Goal: Navigation & Orientation: Find specific page/section

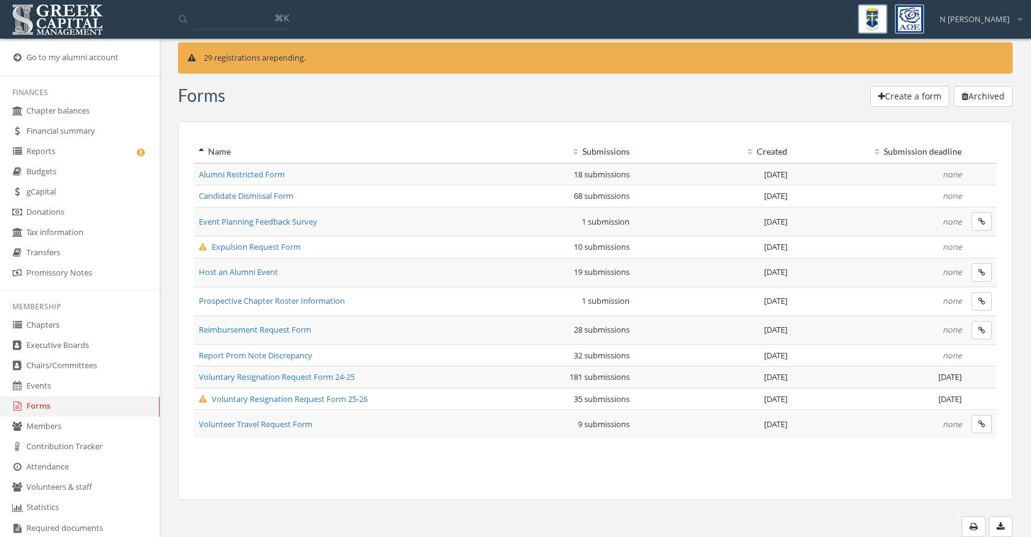
scroll to position [235, 0]
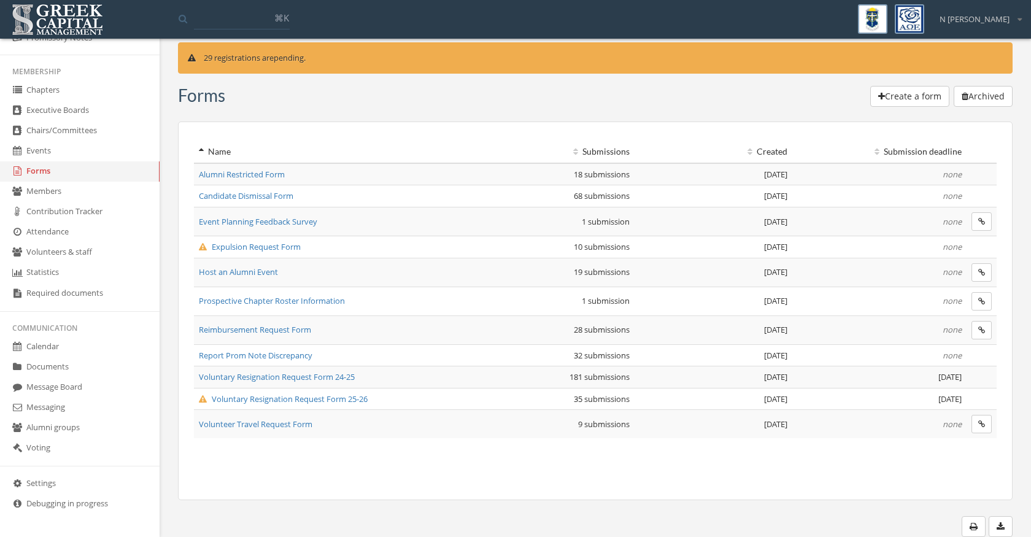
click at [52, 488] on link "Settings" at bounding box center [80, 484] width 160 height 20
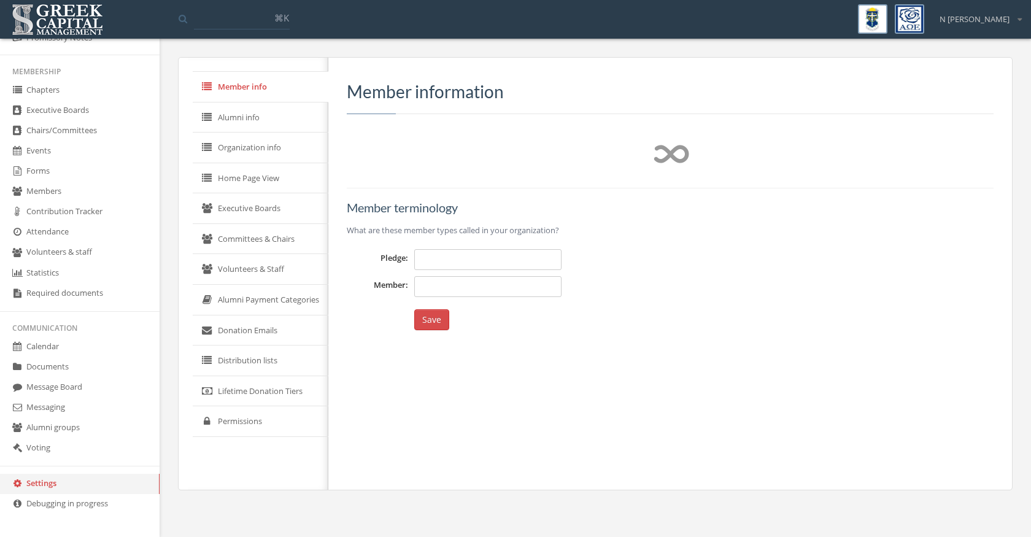
type input "*********"
type input "******"
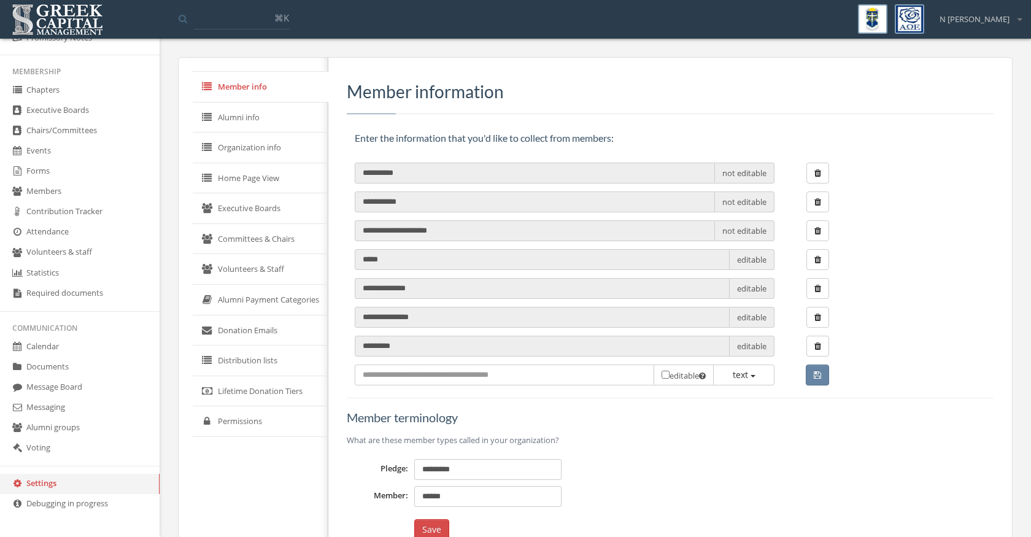
click at [254, 418] on link "Permissions" at bounding box center [261, 421] width 136 height 31
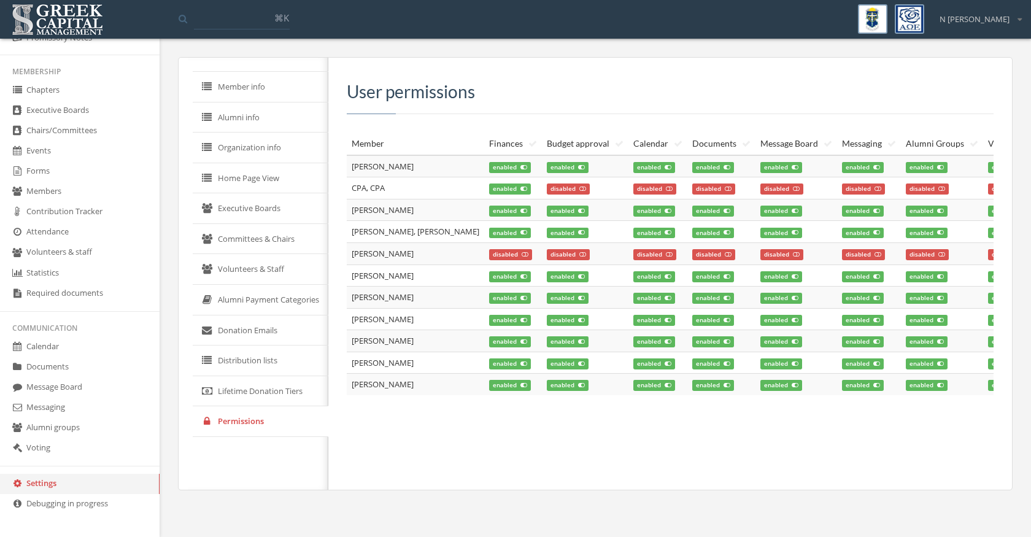
click at [262, 382] on link "Lifetime Donation Tiers" at bounding box center [261, 391] width 136 height 31
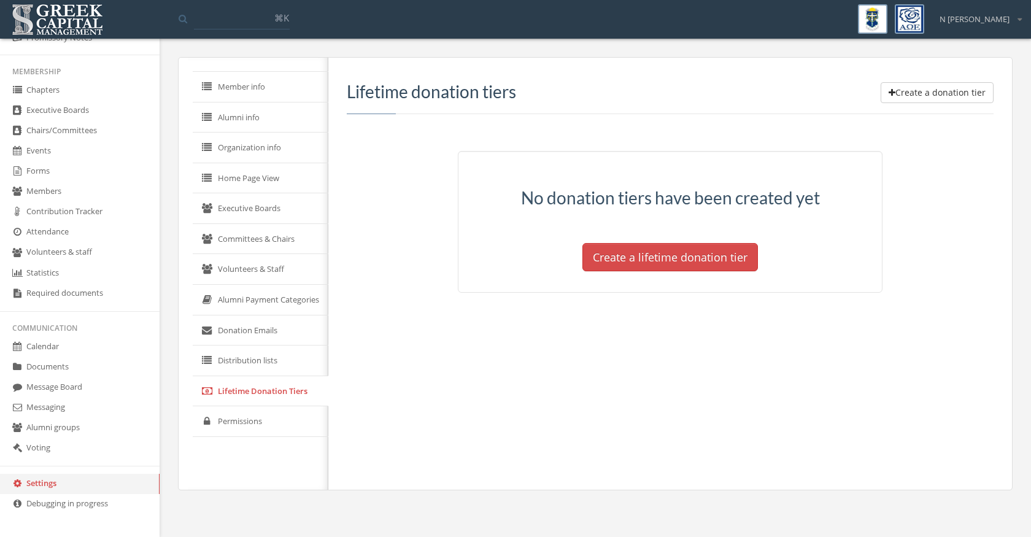
click at [260, 356] on link "Distribution lists" at bounding box center [261, 361] width 136 height 31
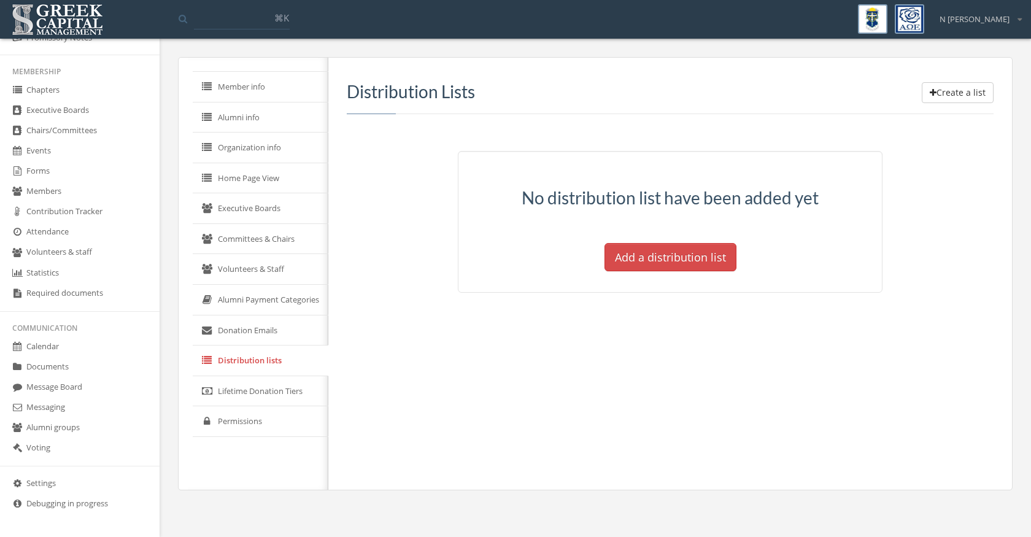
click at [253, 333] on link "Donation Emails" at bounding box center [261, 331] width 136 height 31
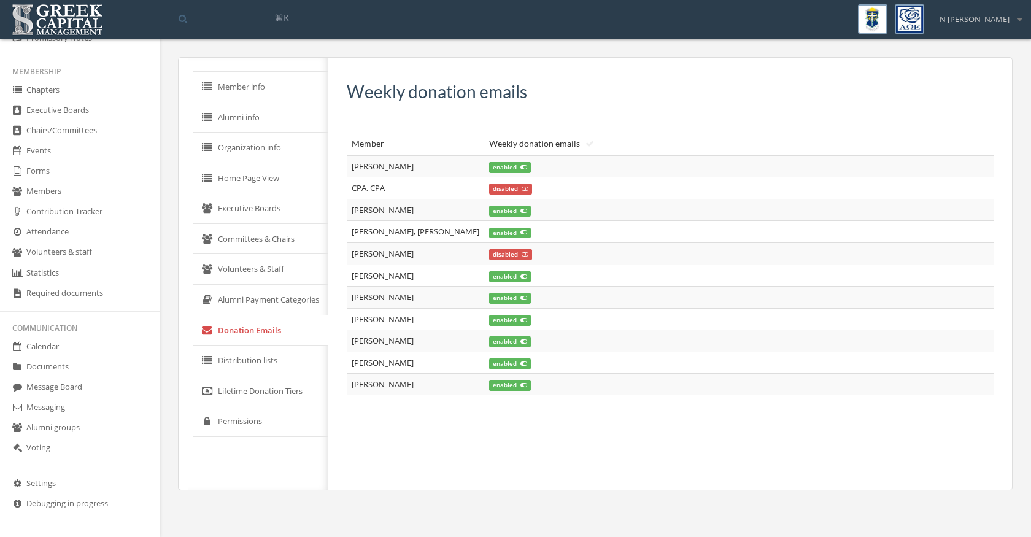
click at [248, 305] on link "Alumni Payment Categories" at bounding box center [261, 300] width 136 height 31
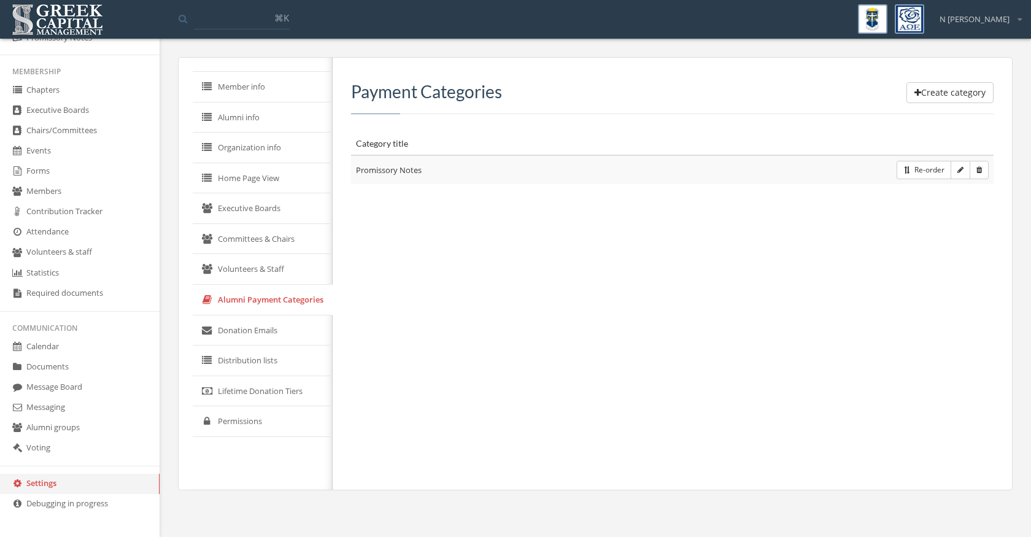
click at [964, 166] on button "button" at bounding box center [961, 170] width 20 height 18
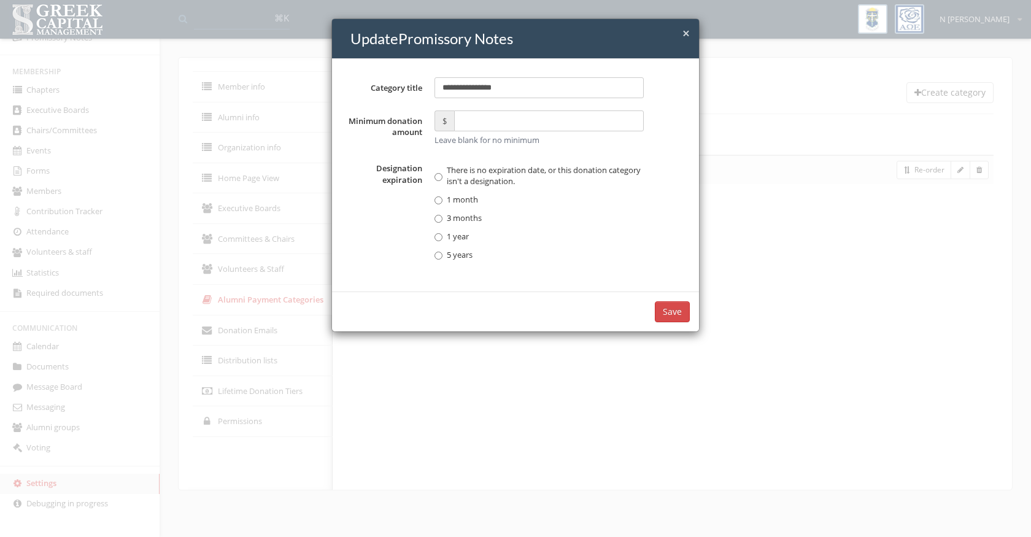
click at [664, 313] on button "Save" at bounding box center [672, 311] width 35 height 21
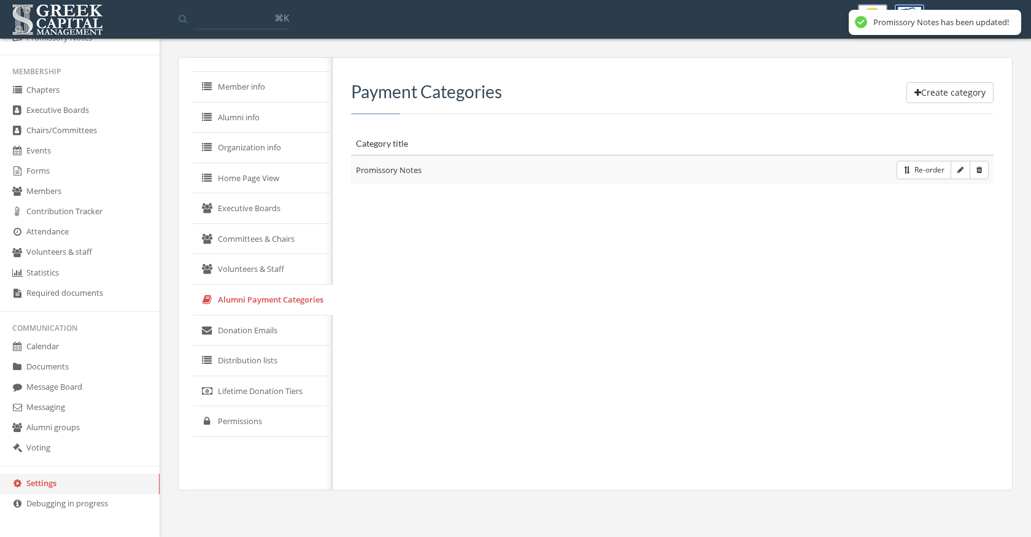
click at [268, 277] on link "Volunteers & Staff" at bounding box center [263, 269] width 140 height 31
click at [254, 252] on link "Committees & Chairs" at bounding box center [261, 239] width 136 height 31
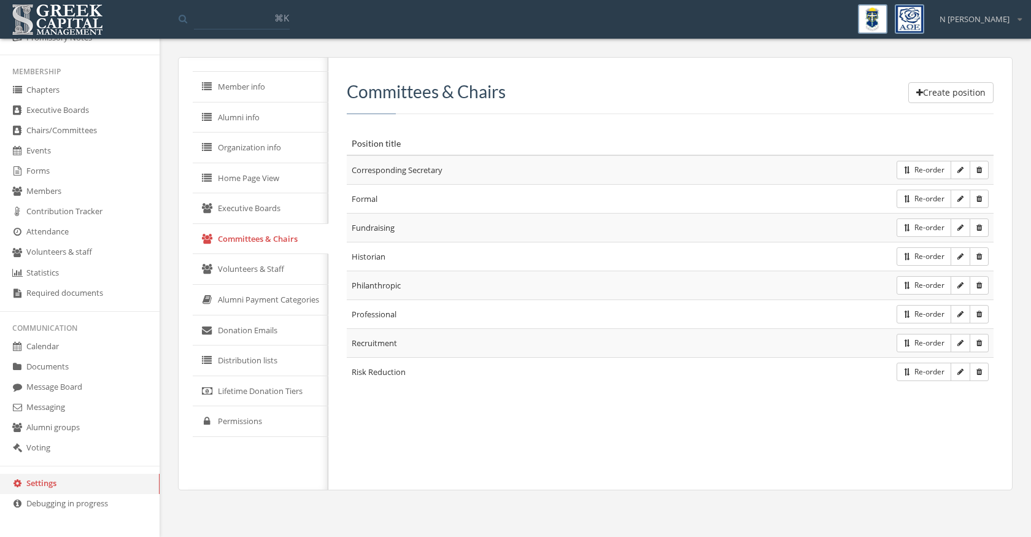
click at [249, 213] on link "Executive Boards" at bounding box center [261, 208] width 136 height 31
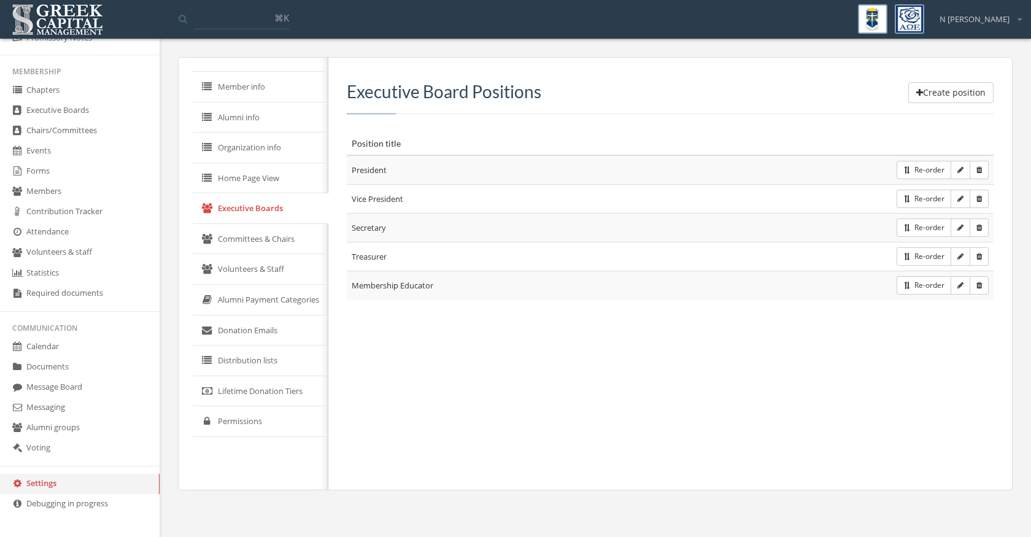
click at [242, 183] on link "Home Page View" at bounding box center [261, 178] width 136 height 31
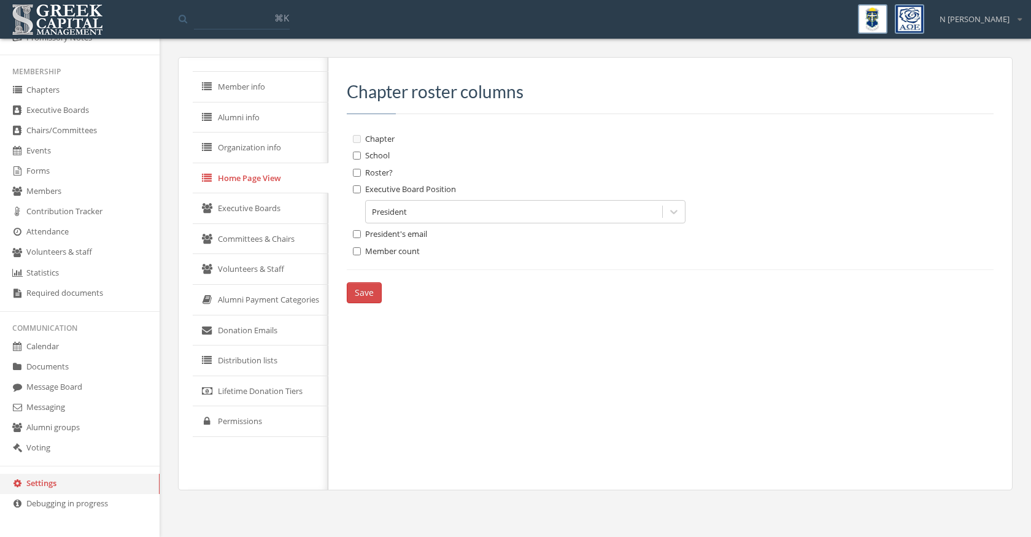
click at [241, 150] on link "Organization info" at bounding box center [261, 148] width 136 height 31
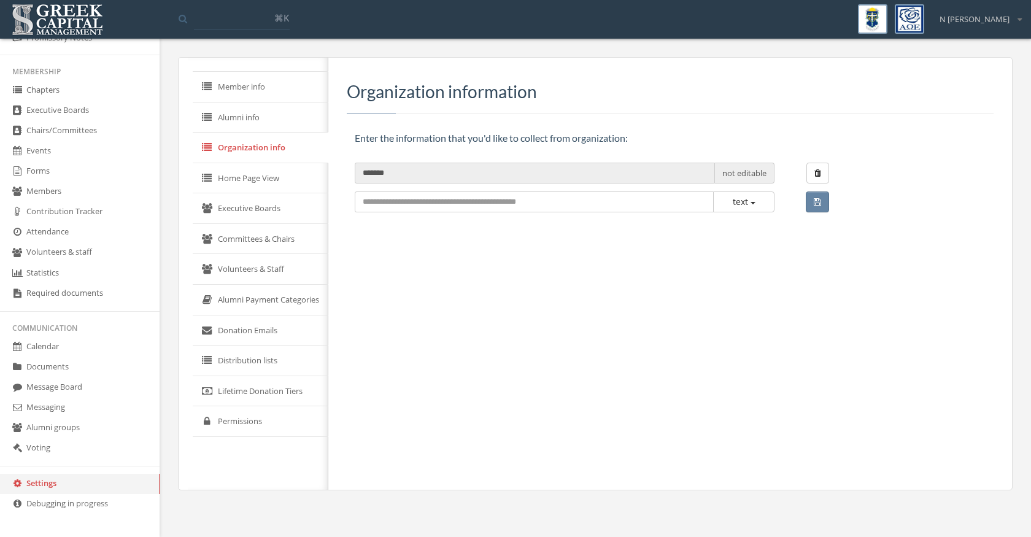
click at [244, 123] on link "Alumni info" at bounding box center [261, 118] width 136 height 31
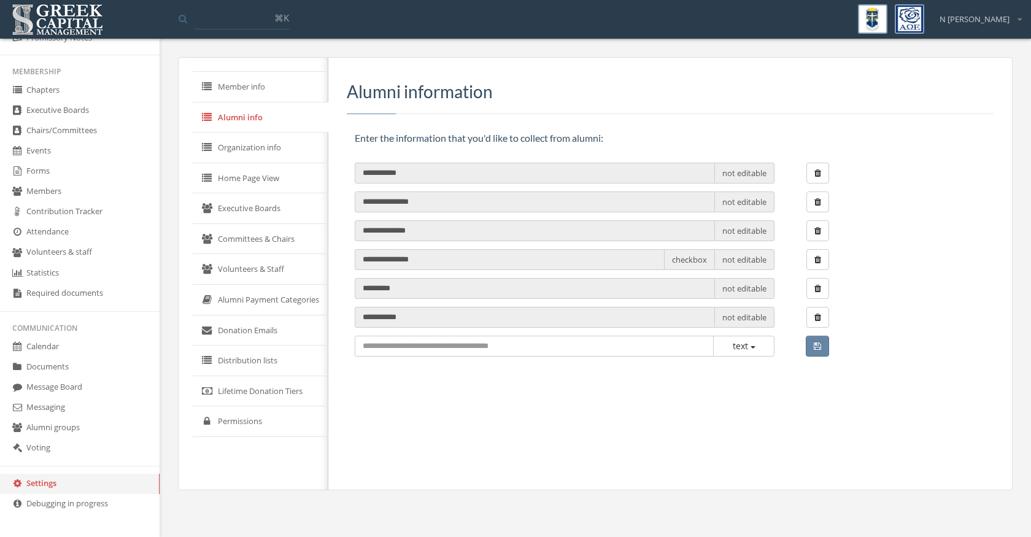
click at [242, 87] on link "Member info" at bounding box center [261, 87] width 136 height 31
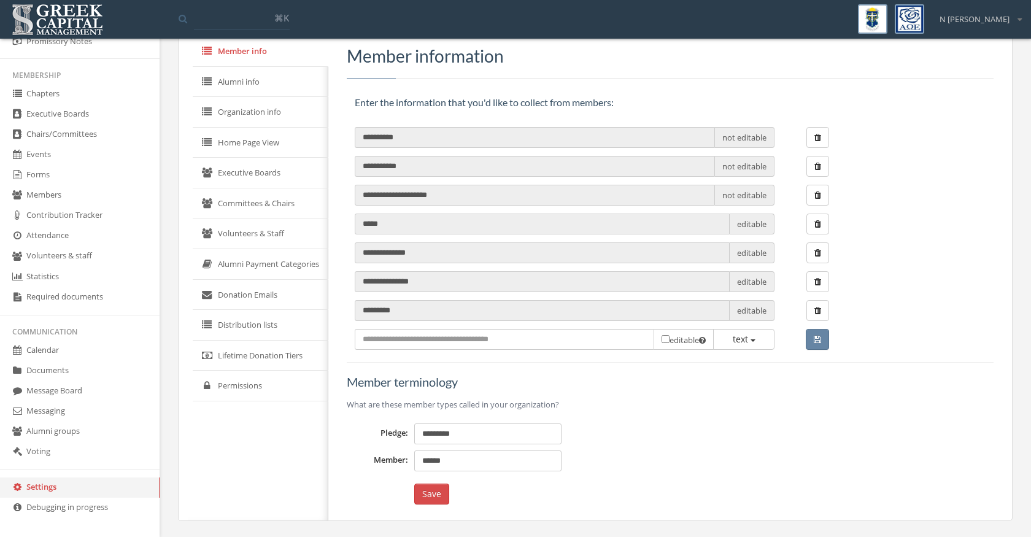
scroll to position [235, 0]
click at [60, 451] on link "Voting" at bounding box center [80, 448] width 160 height 20
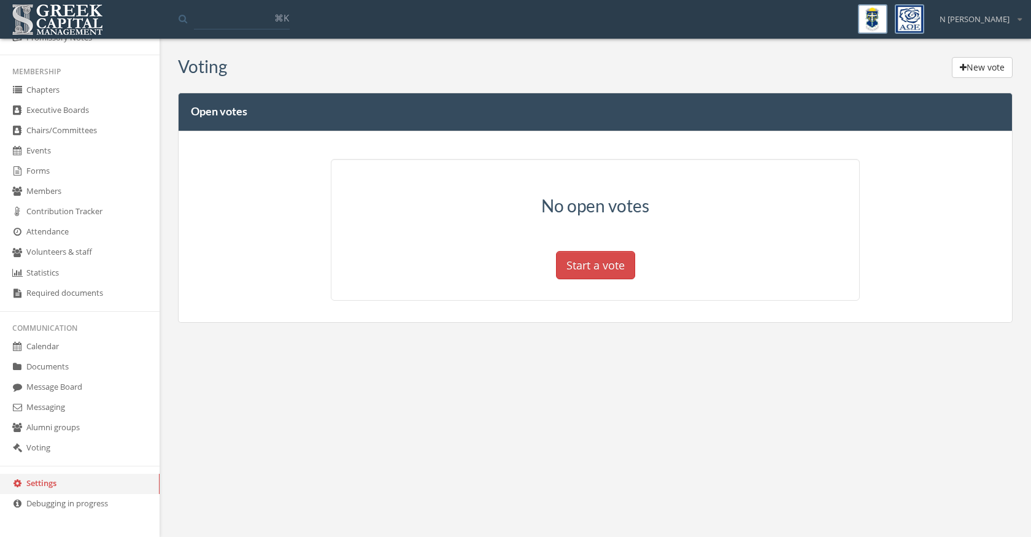
click at [63, 429] on link "Alumni groups" at bounding box center [80, 428] width 160 height 20
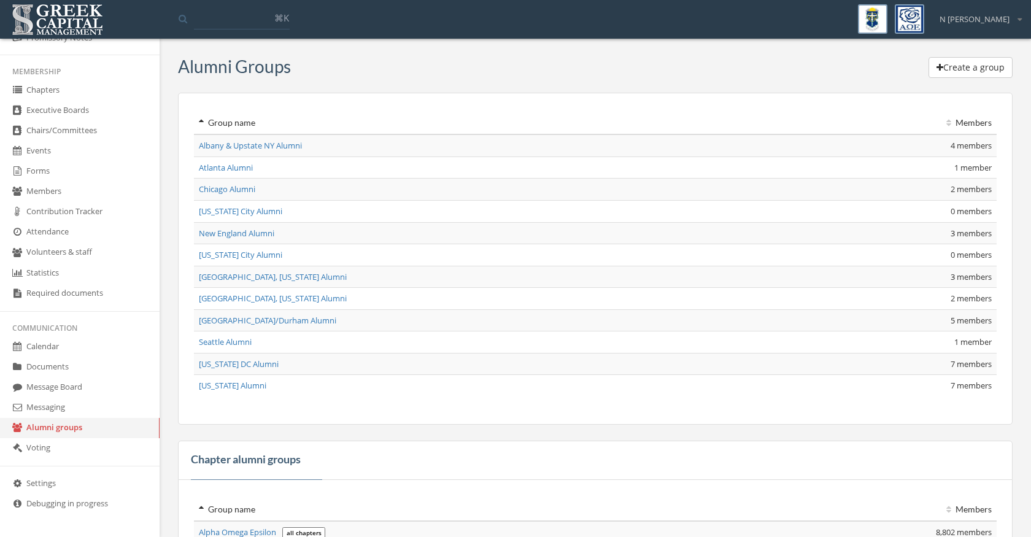
click at [59, 447] on link "Voting" at bounding box center [80, 448] width 160 height 20
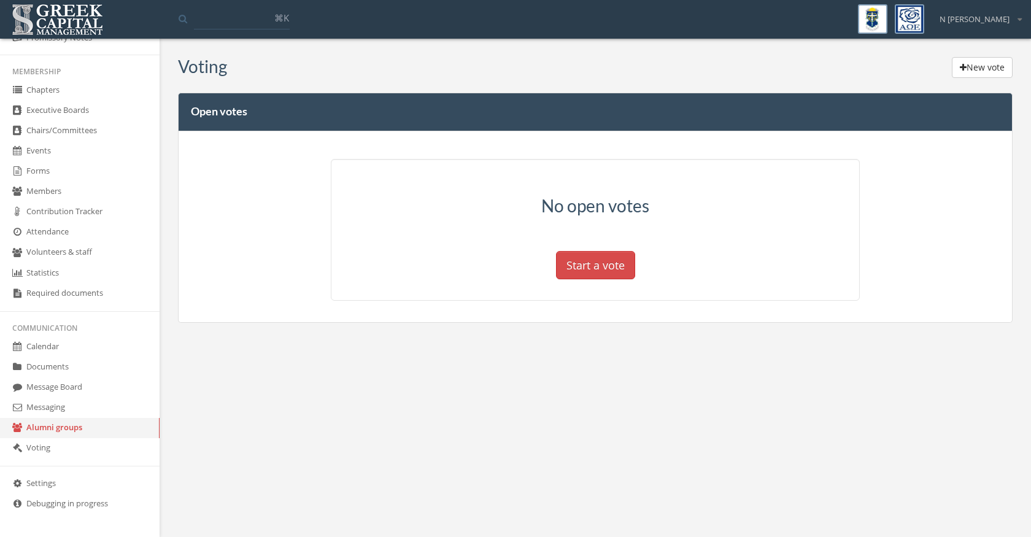
click at [119, 408] on link "Messaging" at bounding box center [80, 408] width 160 height 20
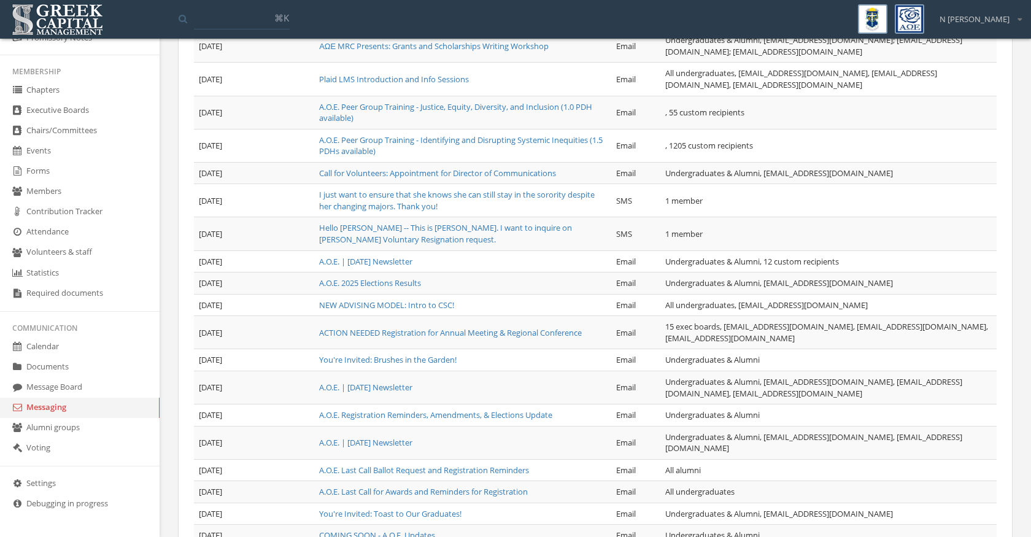
scroll to position [214, 0]
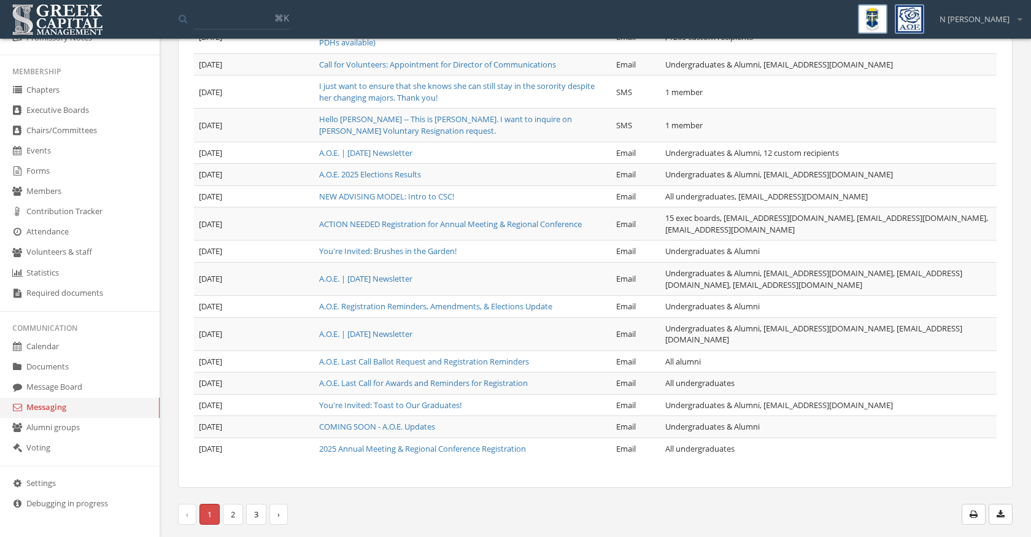
click at [84, 384] on link "Message Board" at bounding box center [80, 388] width 160 height 20
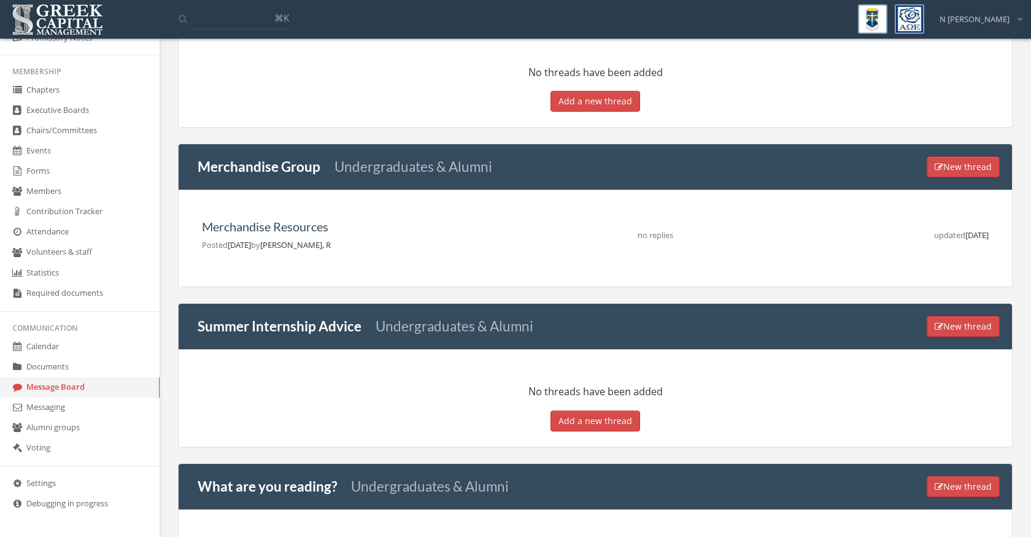
scroll to position [1153, 0]
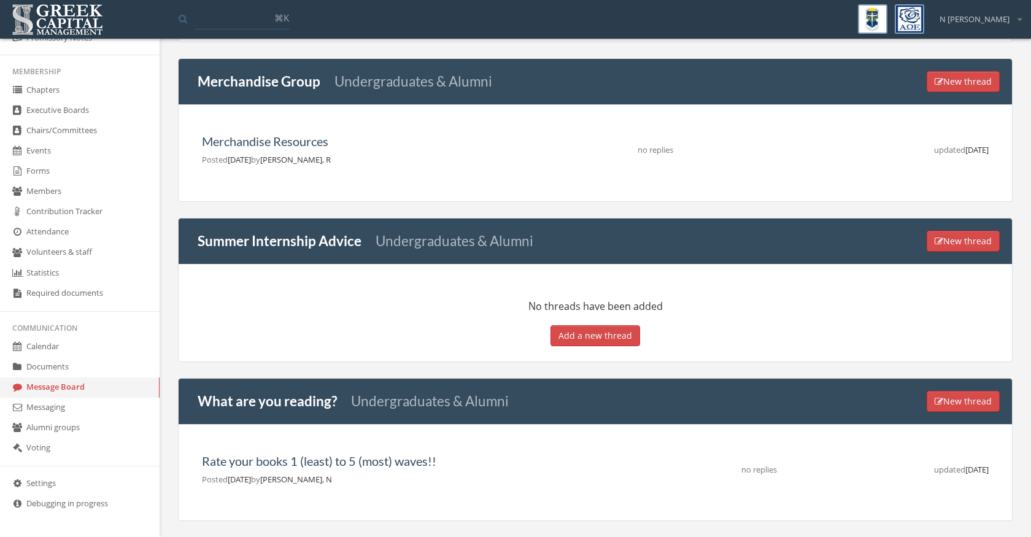
click at [76, 362] on link "Documents" at bounding box center [80, 367] width 160 height 20
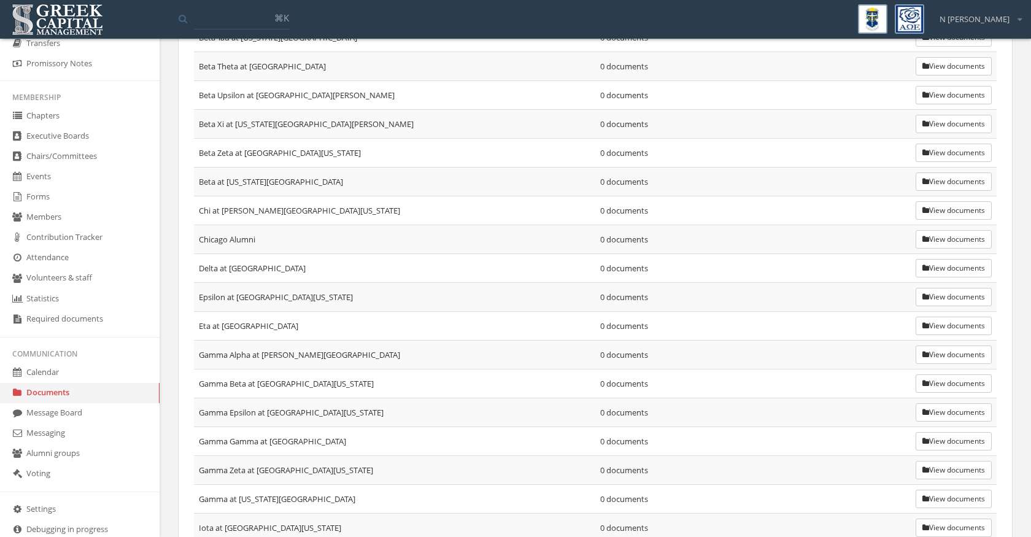
scroll to position [235, 0]
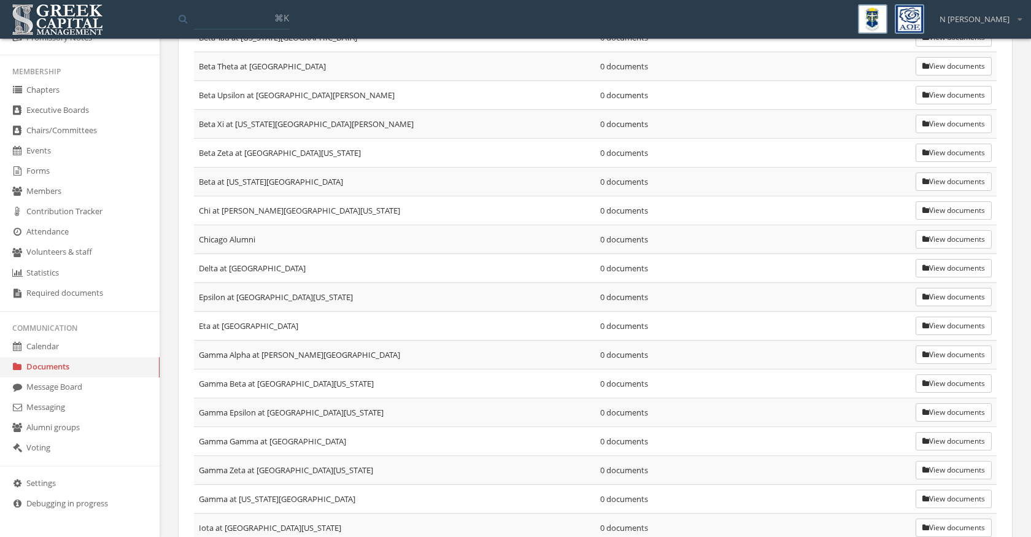
click at [39, 342] on link "Calendar" at bounding box center [80, 347] width 160 height 20
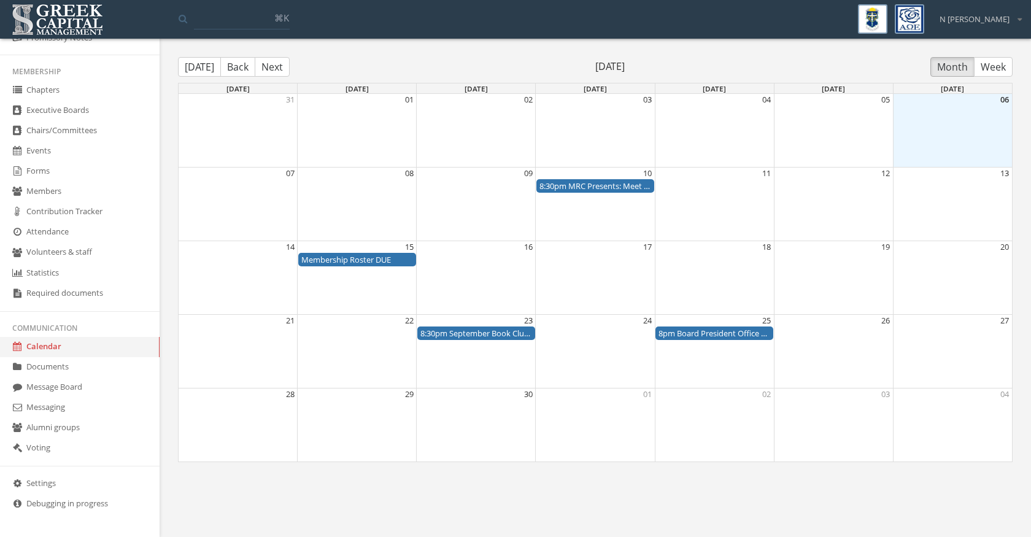
click at [43, 294] on link "Required documents" at bounding box center [80, 294] width 160 height 20
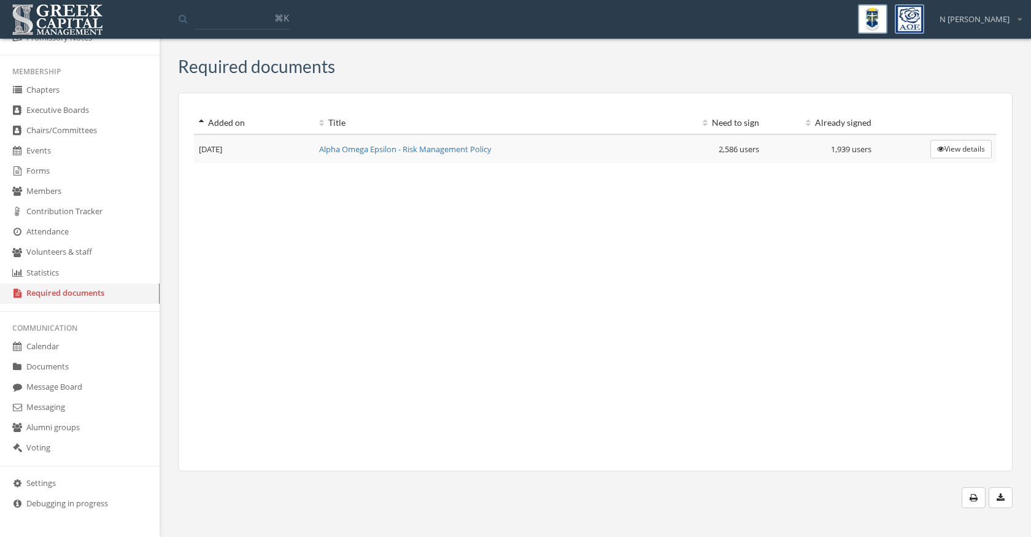
click at [47, 264] on link "Statistics" at bounding box center [80, 273] width 160 height 20
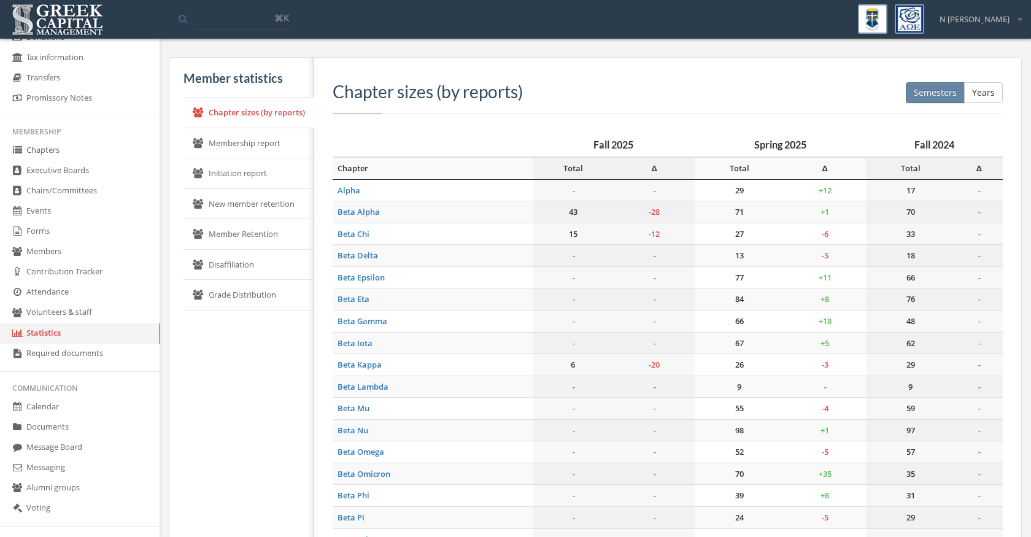
scroll to position [176, 0]
click at [49, 303] on link "Volunteers & staff" at bounding box center [80, 311] width 160 height 20
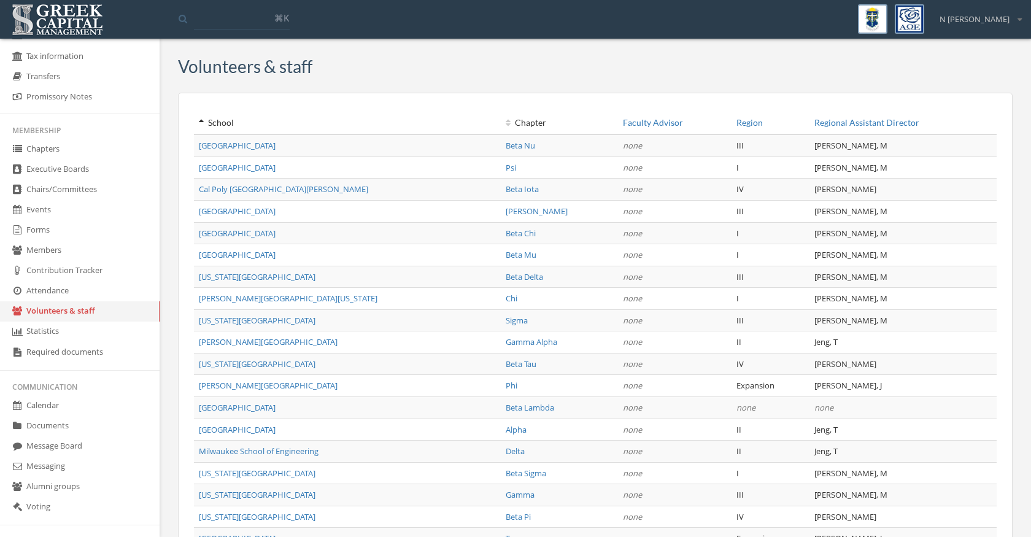
click at [93, 304] on link "Volunteers & staff" at bounding box center [80, 311] width 160 height 20
click at [61, 297] on link "Attendance" at bounding box center [80, 291] width 160 height 20
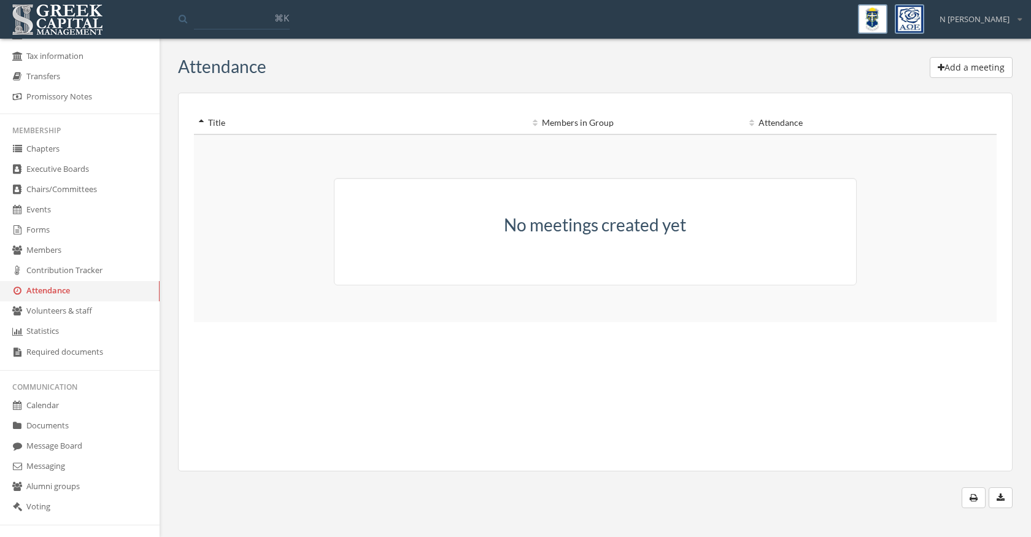
click at [59, 275] on link "Contribution Tracker" at bounding box center [80, 271] width 160 height 20
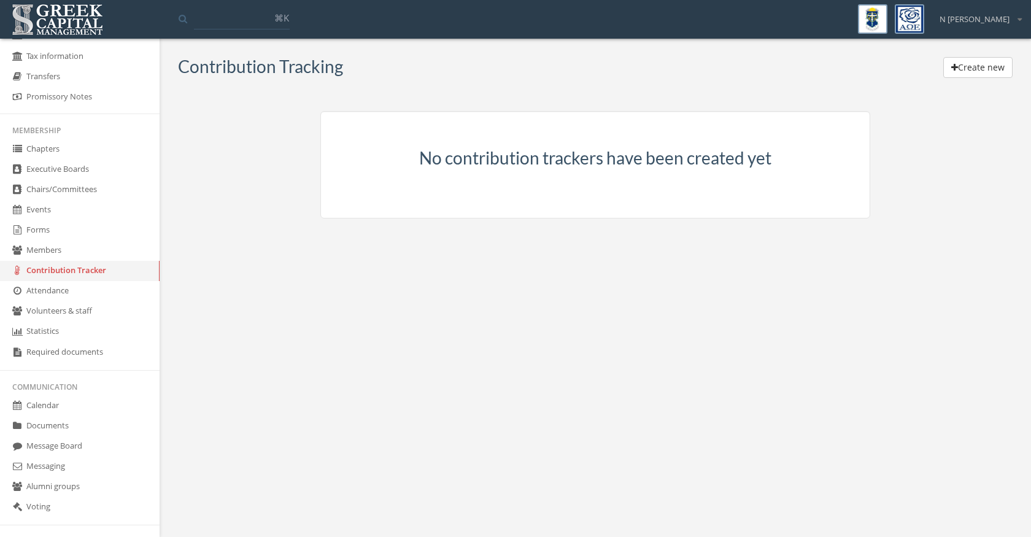
click at [49, 252] on link "Members" at bounding box center [80, 251] width 160 height 20
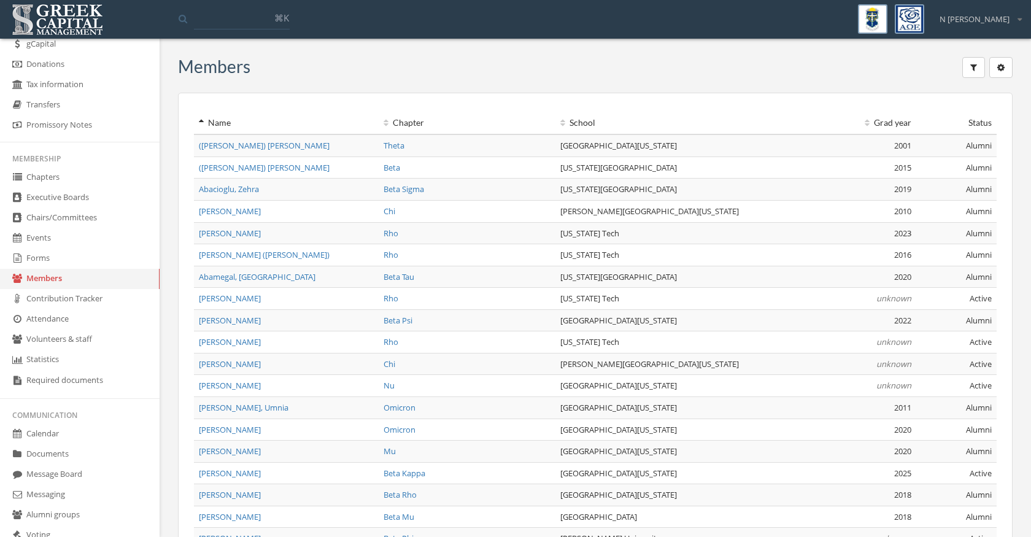
scroll to position [130, 0]
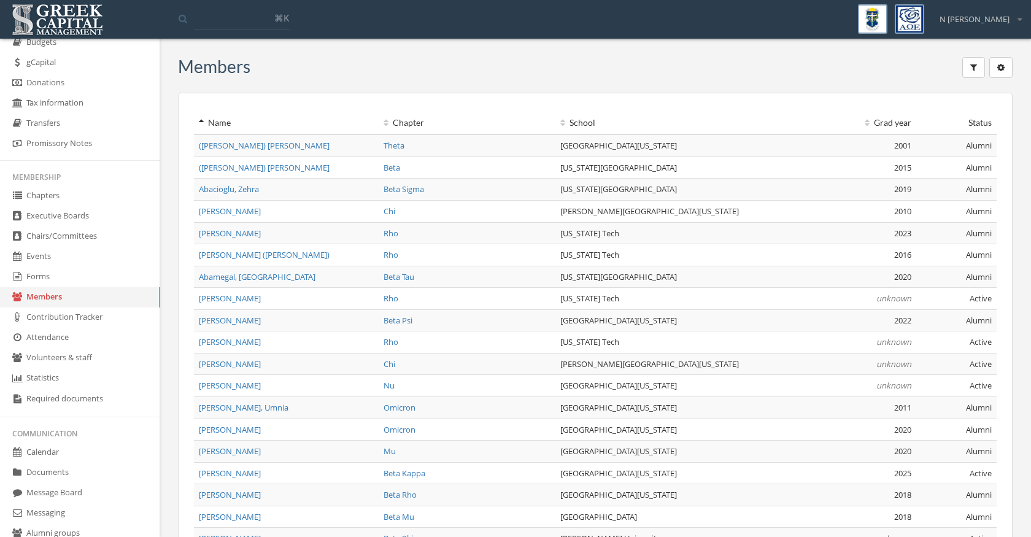
click at [44, 282] on link "Forms" at bounding box center [80, 277] width 160 height 20
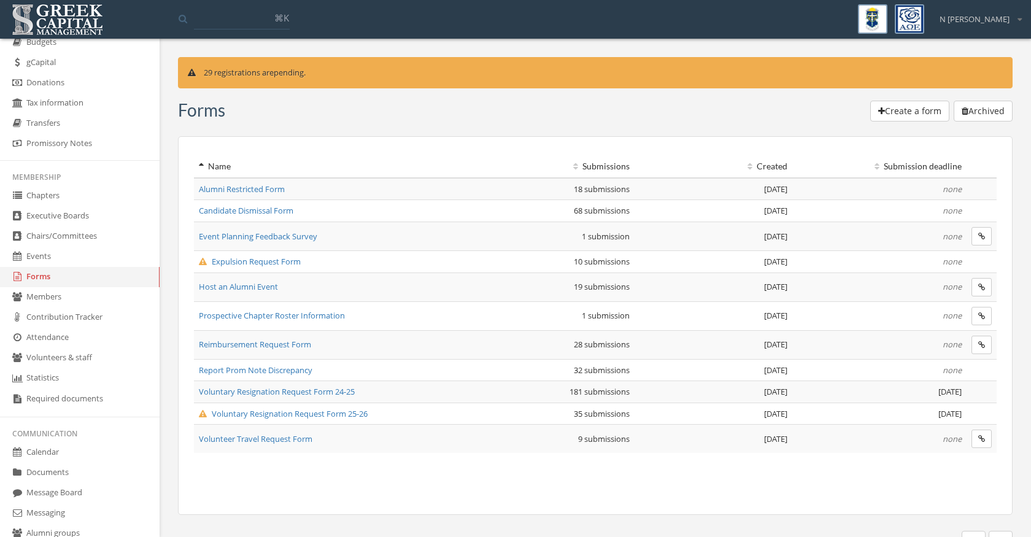
click at [41, 260] on link "Events" at bounding box center [80, 257] width 160 height 20
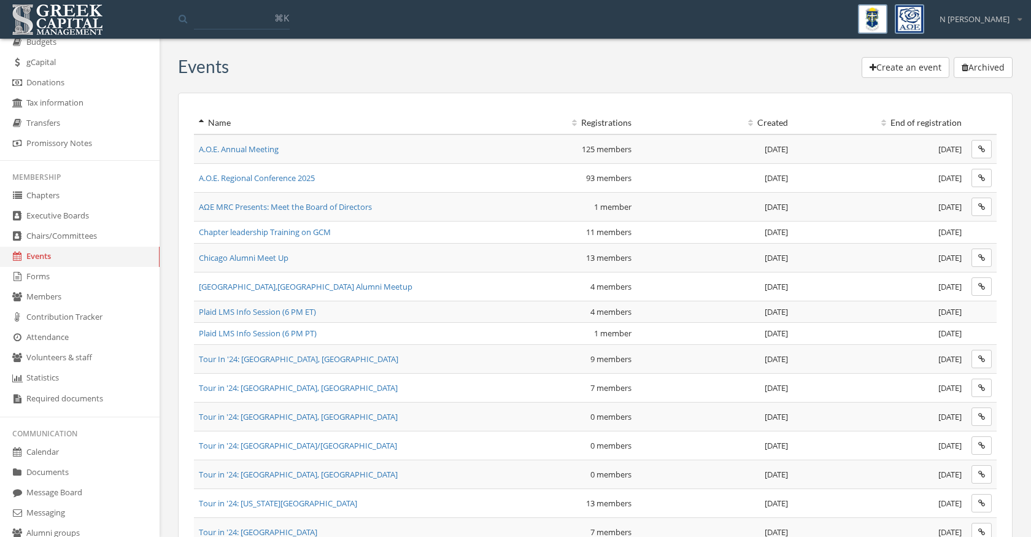
click at [52, 237] on link "Chairs/Committees" at bounding box center [80, 237] width 160 height 20
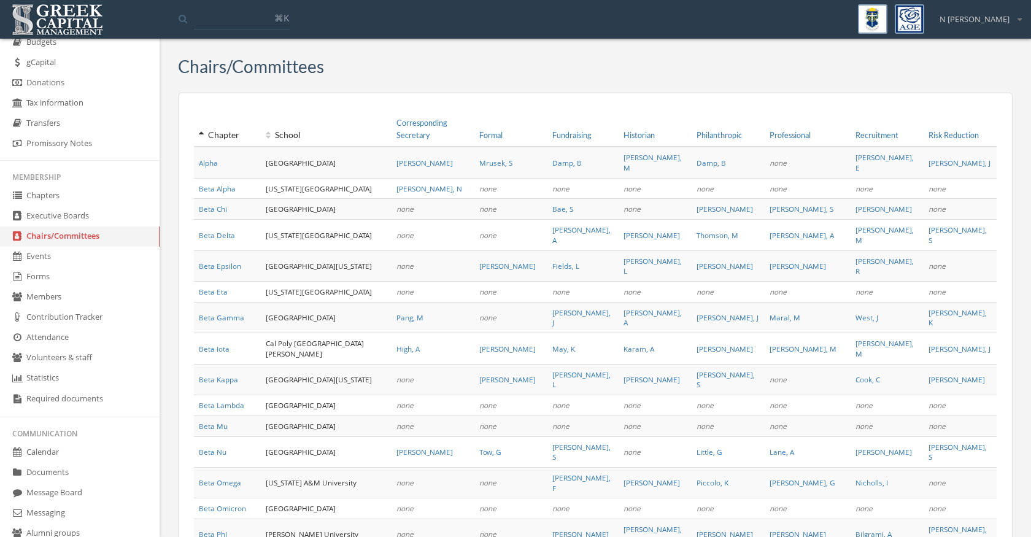
click at [30, 209] on link "Executive Boards" at bounding box center [80, 216] width 160 height 20
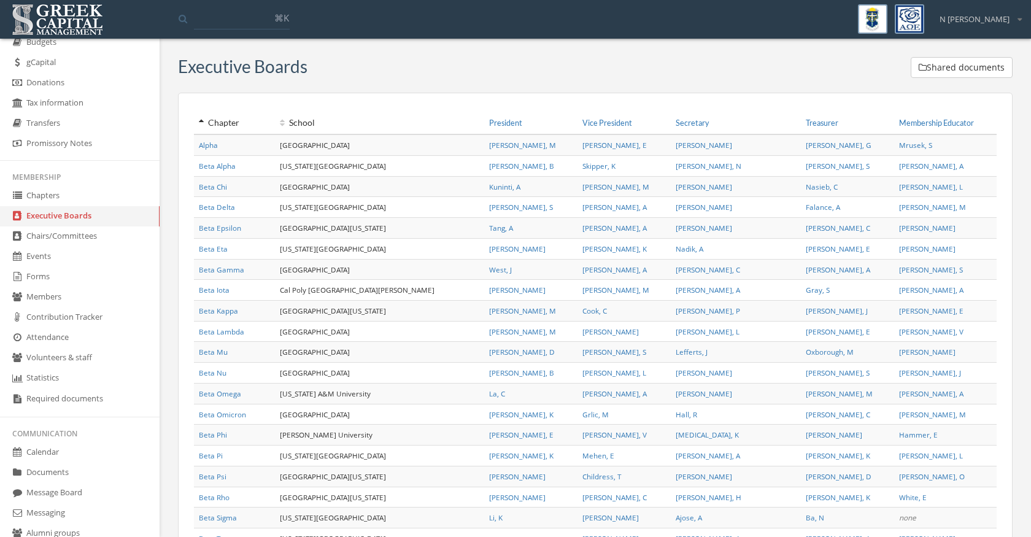
click at [28, 197] on link "Chapters" at bounding box center [80, 196] width 160 height 20
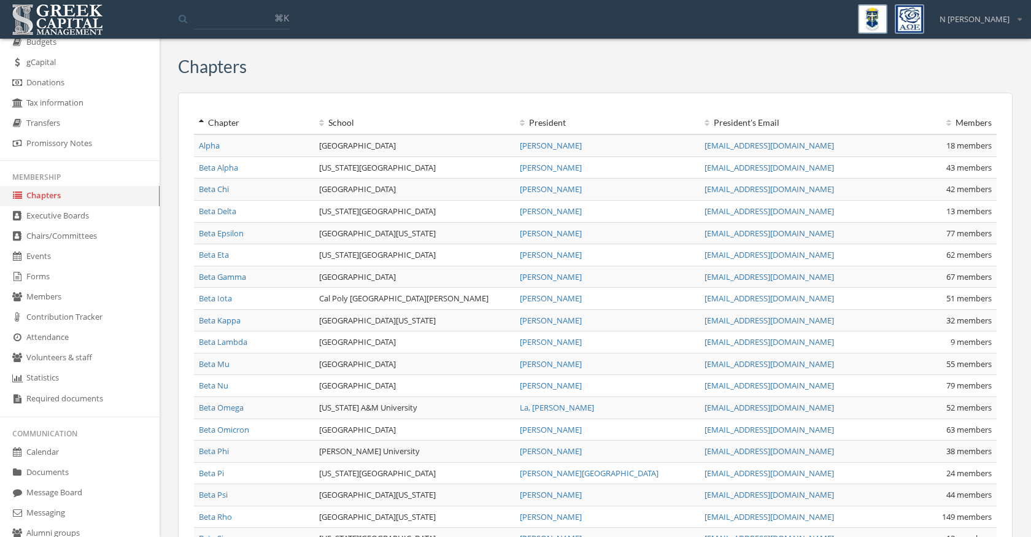
click at [46, 144] on link "Promissory Notes" at bounding box center [80, 143] width 160 height 19
